Goal: Task Accomplishment & Management: Manage account settings

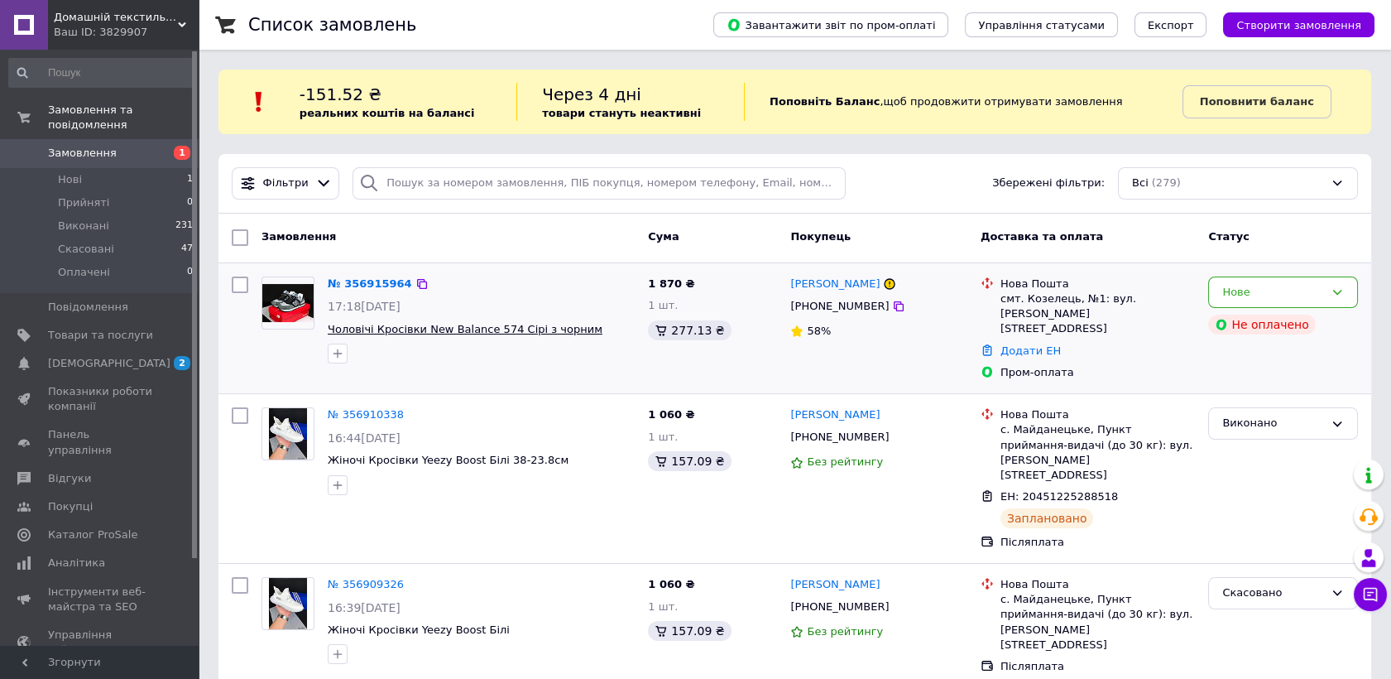
click at [389, 334] on span "Чоловічі Кросівки New Balance 574 Сірі з чорним" at bounding box center [465, 329] width 275 height 12
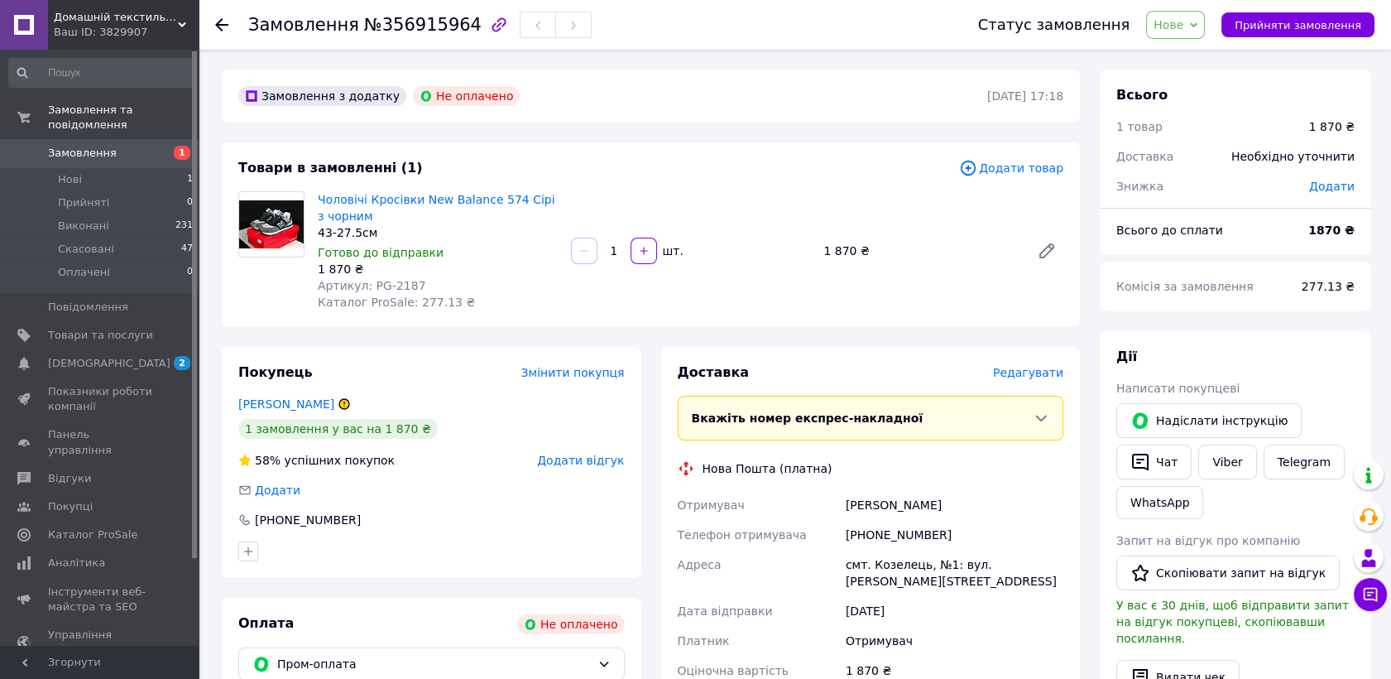
click at [104, 146] on span "Замовлення" at bounding box center [82, 153] width 69 height 15
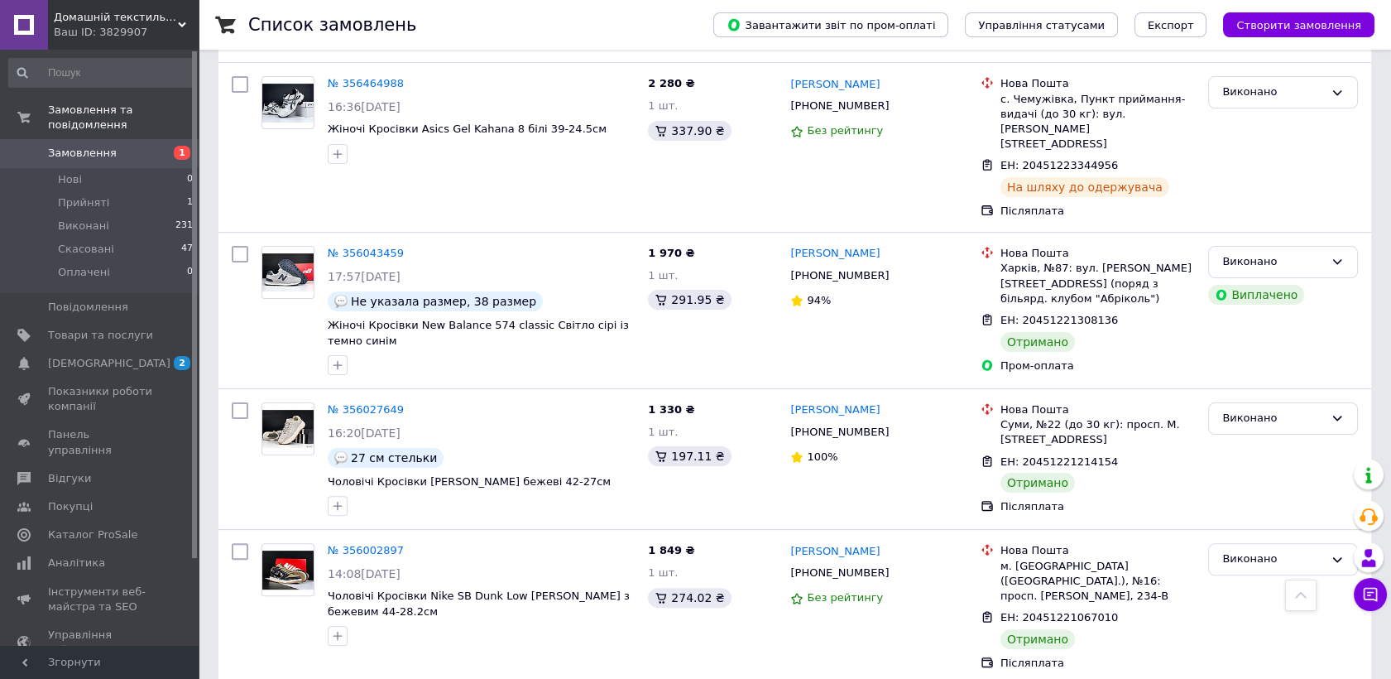
scroll to position [1379, 0]
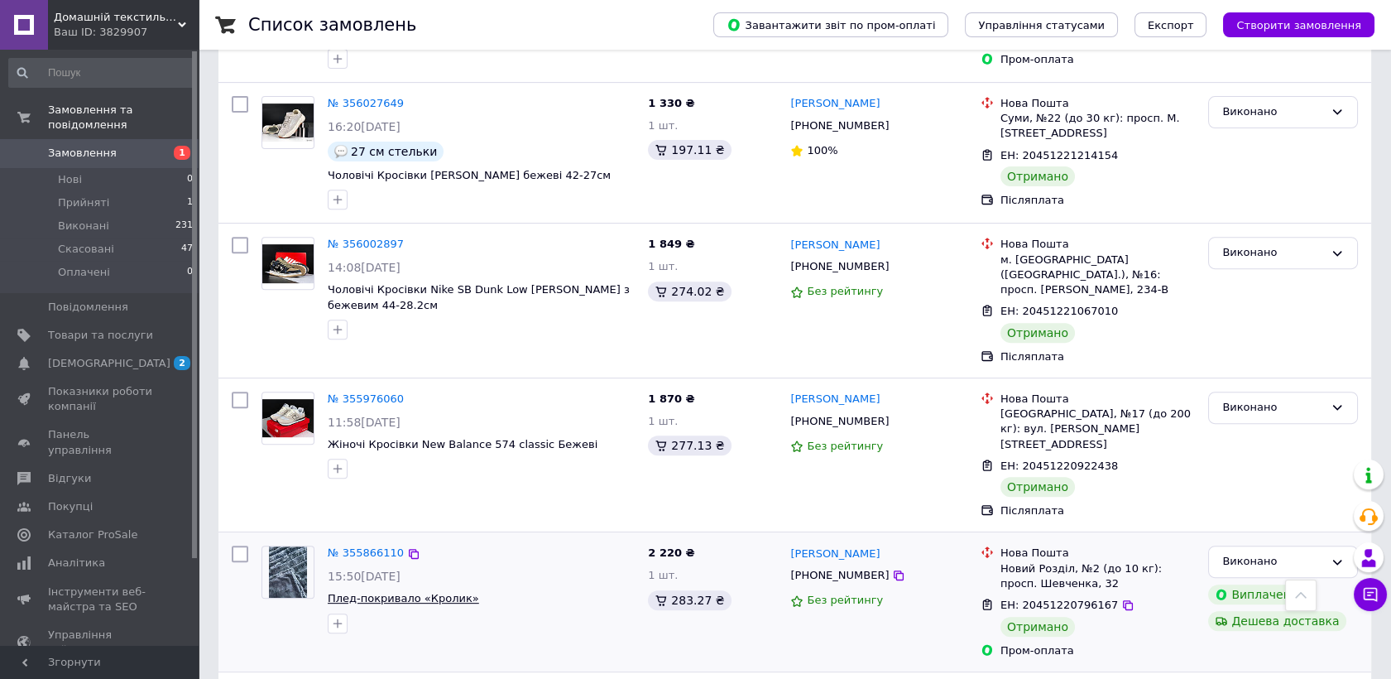
click at [361, 592] on span "Плед-покривало «Кролик»" at bounding box center [403, 598] width 151 height 12
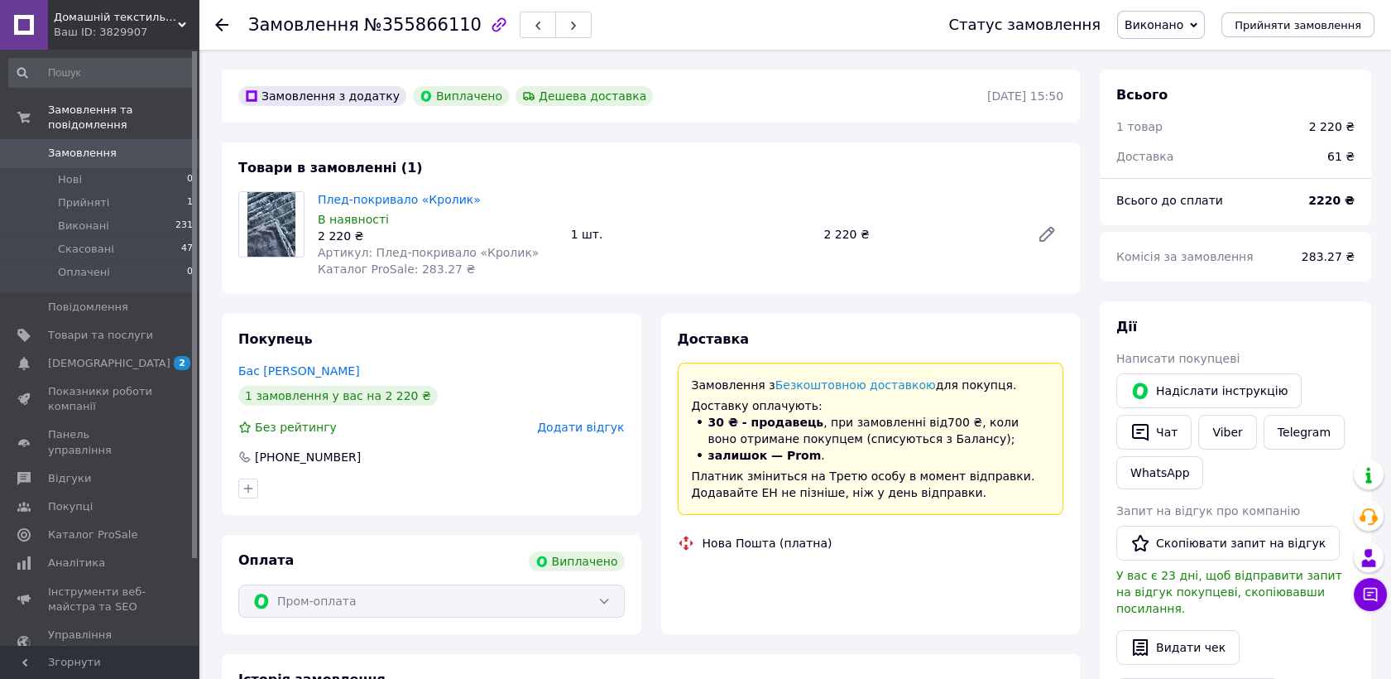
scroll to position [53, 0]
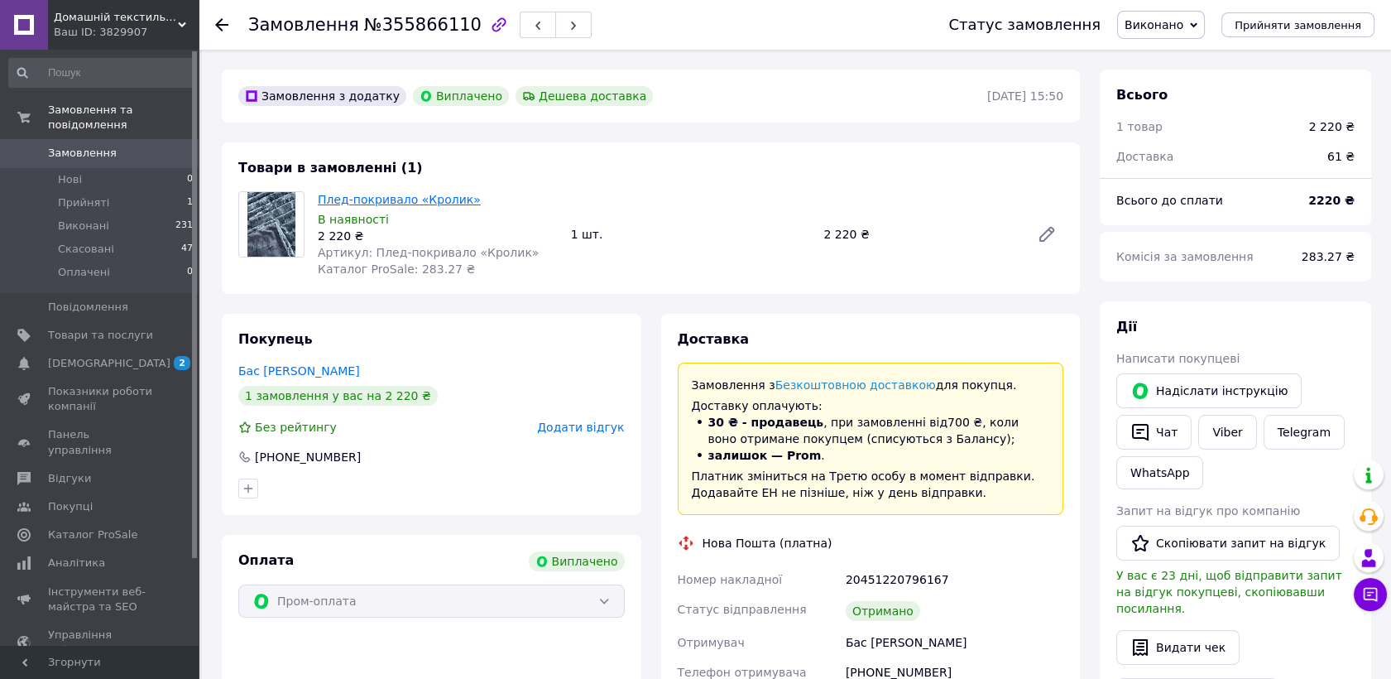
click at [424, 199] on link "Плед-покривало «Кролик»" at bounding box center [399, 199] width 163 height 13
click at [113, 328] on span "Товари та послуги" at bounding box center [100, 335] width 105 height 15
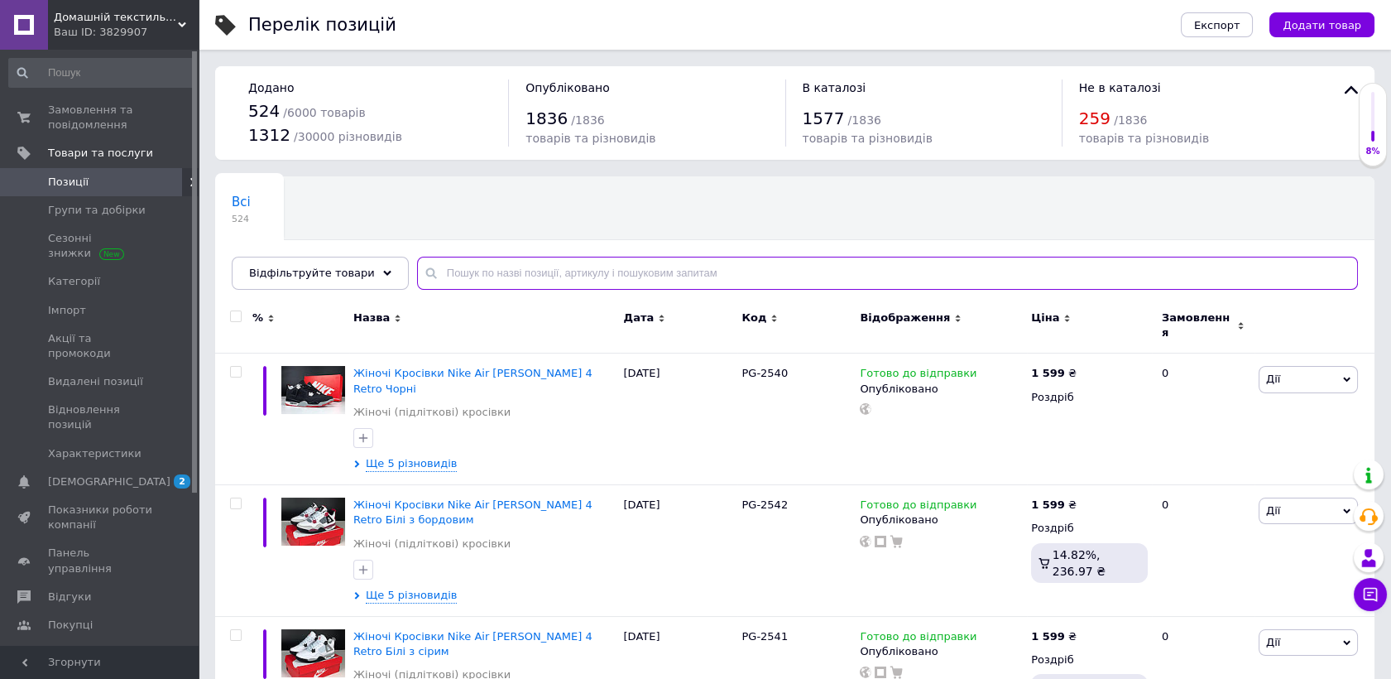
click at [470, 276] on input "text" at bounding box center [887, 273] width 941 height 33
paste input "Плед-покривало «Кролик» Детальніше: https://postil-ua.prom.ua/ua/p2570259999-pl…"
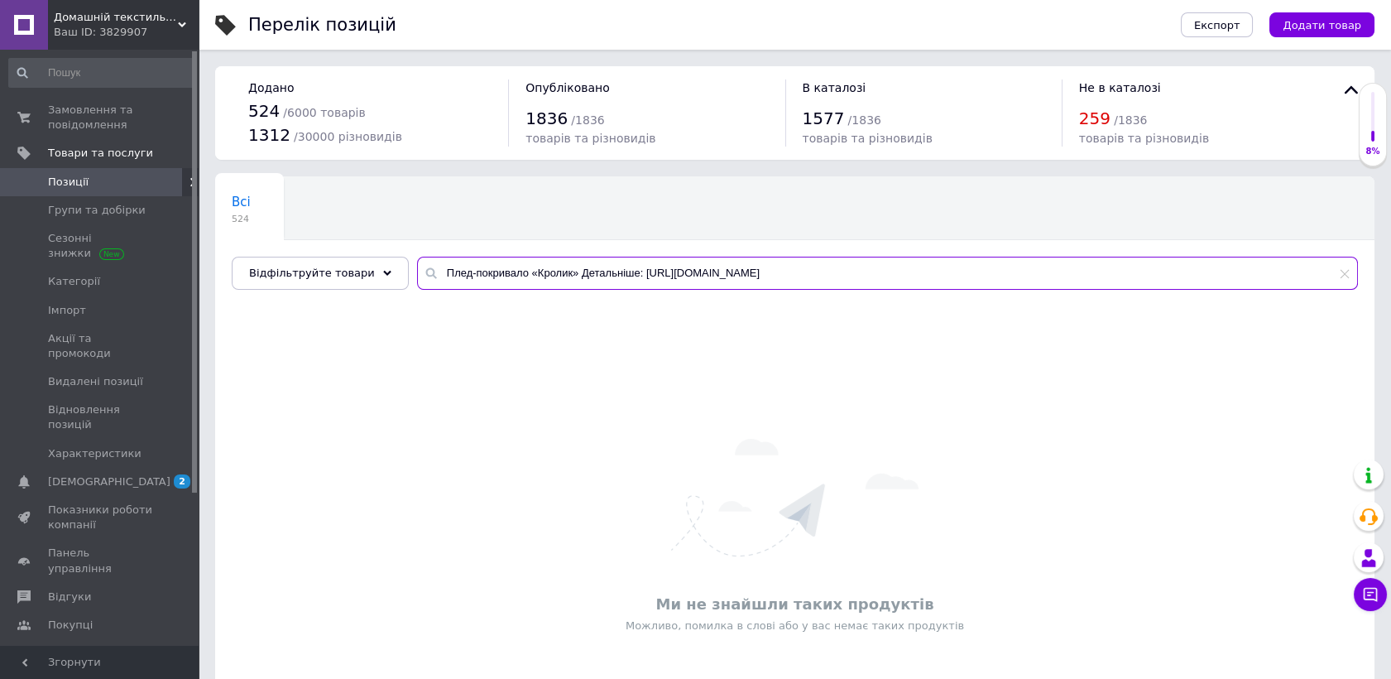
drag, startPoint x: 625, startPoint y: 281, endPoint x: 1088, endPoint y: 248, distance: 464.7
click at [1088, 248] on div "Всі 524 Ok Відфільтровано... Зберегти Нічого не знайдено Можливо, помилка у сло…" at bounding box center [795, 232] width 1160 height 113
type input "Плед-покривало «Кролик»"
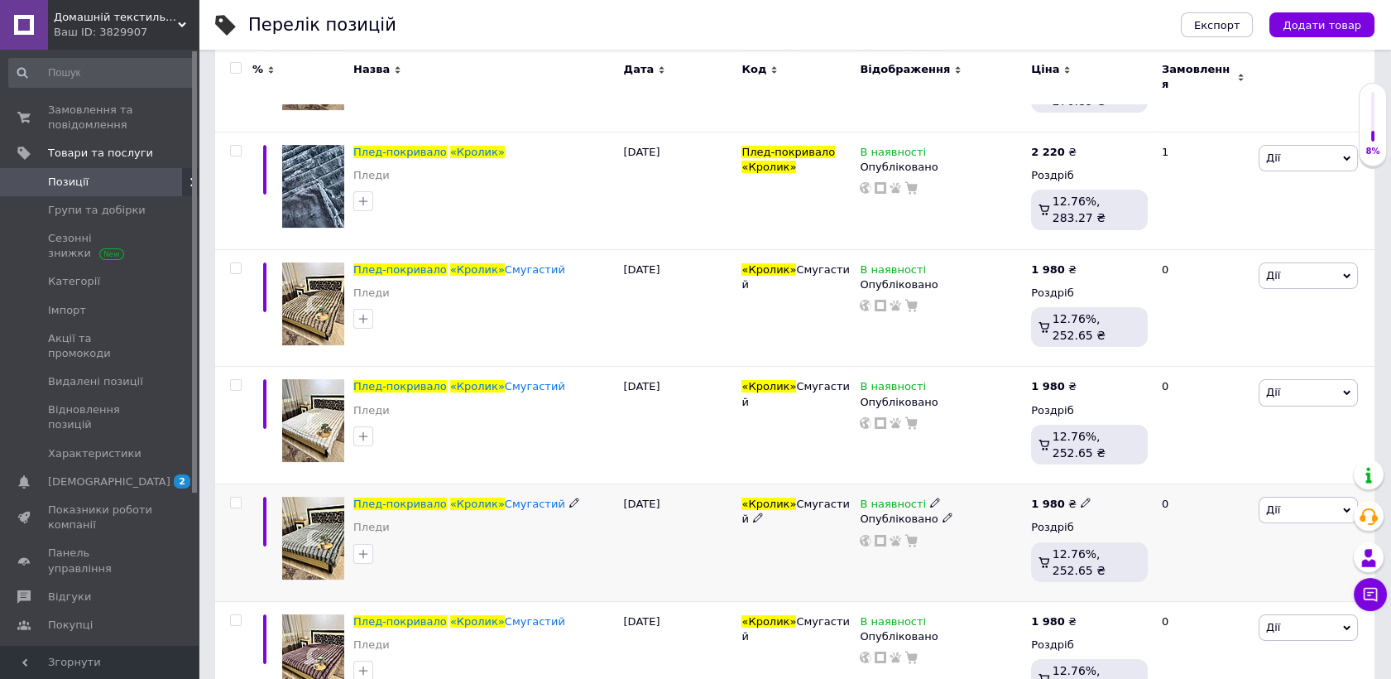
scroll to position [459, 0]
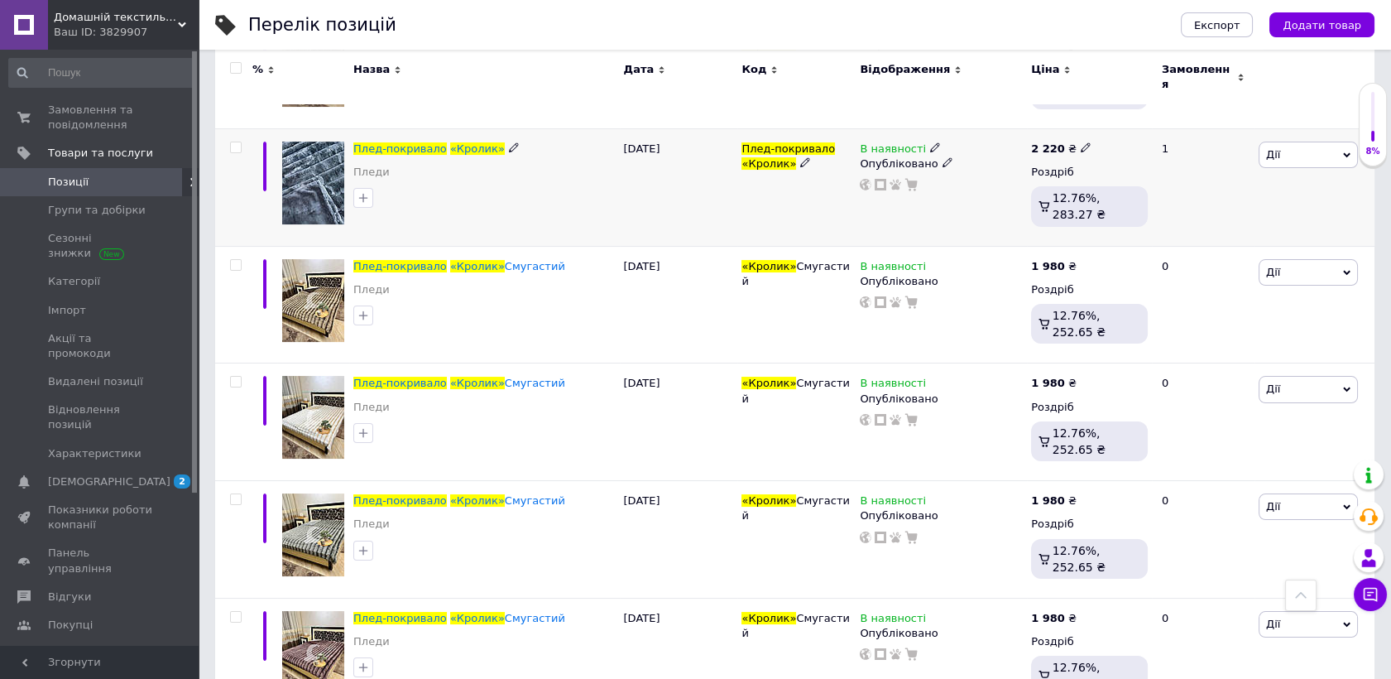
click at [1279, 142] on span "Дії" at bounding box center [1308, 155] width 99 height 26
click at [1269, 175] on li "Редагувати" at bounding box center [1247, 186] width 219 height 23
